Goal: Information Seeking & Learning: Check status

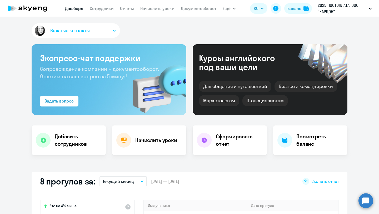
select select "30"
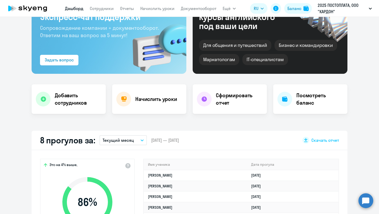
scroll to position [16, 0]
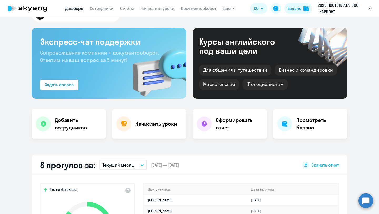
click at [256, 86] on div "IT-специалистам" at bounding box center [265, 84] width 45 height 11
click at [255, 55] on div "Курсы английского под ваши цели" at bounding box center [244, 46] width 90 height 18
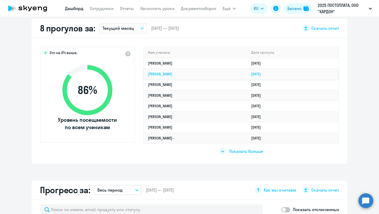
scroll to position [153, 0]
click at [233, 151] on span "Показать больше" at bounding box center [246, 151] width 34 height 6
click at [223, 151] on icon at bounding box center [222, 150] width 3 height 1
click at [221, 138] on td "[PERSON_NAME] -" at bounding box center [195, 137] width 103 height 11
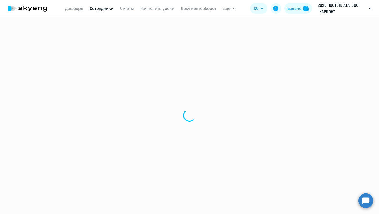
select select "english"
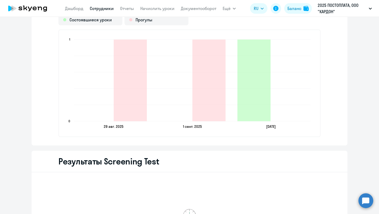
scroll to position [605, 0]
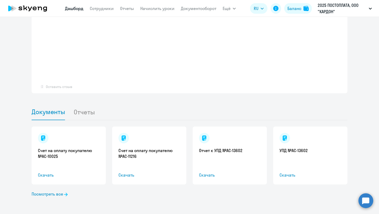
select select "30"
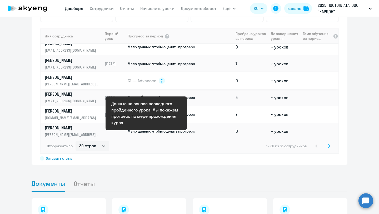
scroll to position [174, 0]
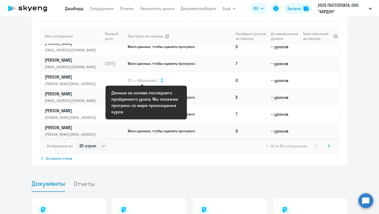
click at [143, 78] on span "C1 — Advanced" at bounding box center [142, 80] width 29 height 6
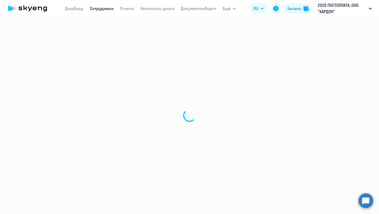
select select "english"
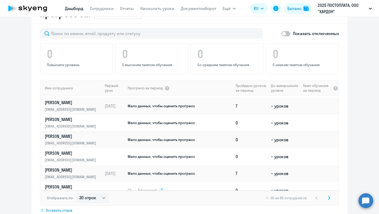
scroll to position [125, 0]
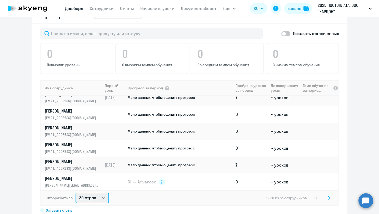
click at [90, 197] on select "30 строк 50 строк 100 строк" at bounding box center [92, 198] width 33 height 11
select select "100"
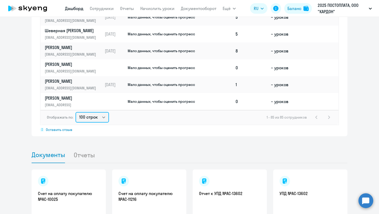
scroll to position [417, 0]
